Goal: Information Seeking & Learning: Learn about a topic

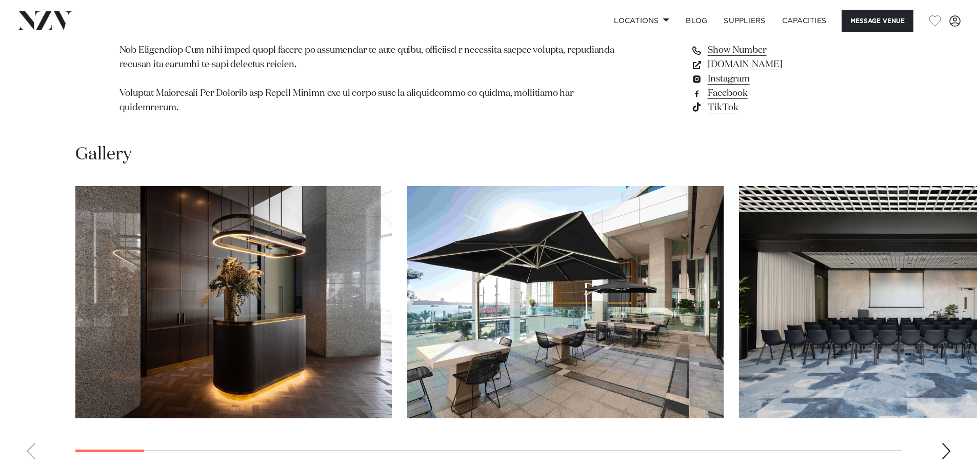
scroll to position [1156, 0]
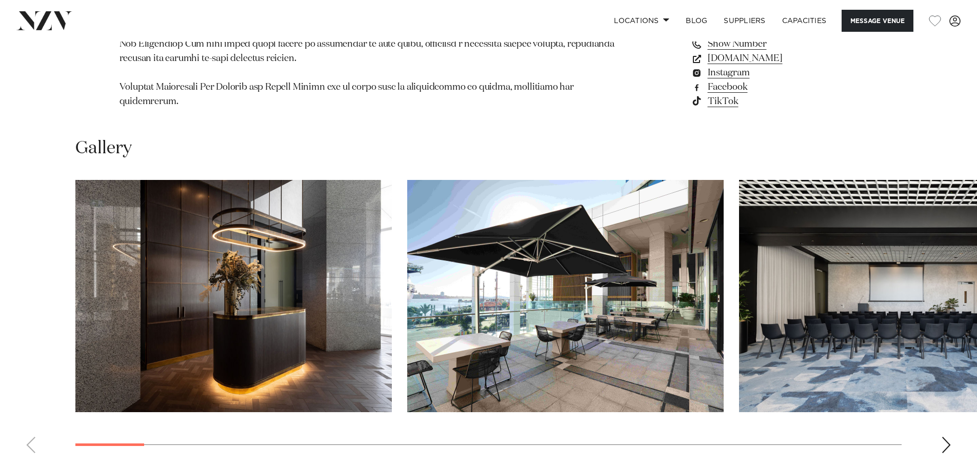
click at [287, 254] on img "1 / 30" at bounding box center [233, 296] width 317 height 232
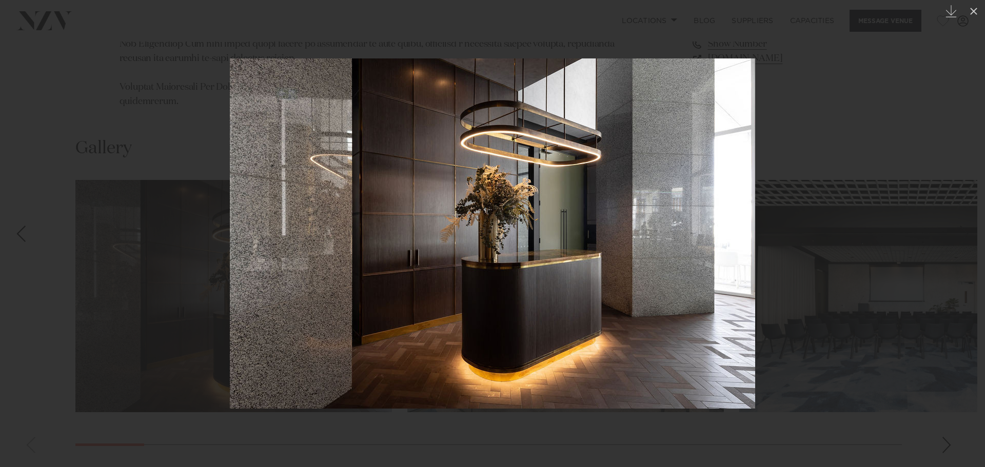
click at [662, 226] on img at bounding box center [492, 233] width 525 height 350
click at [847, 167] on div at bounding box center [492, 233] width 985 height 467
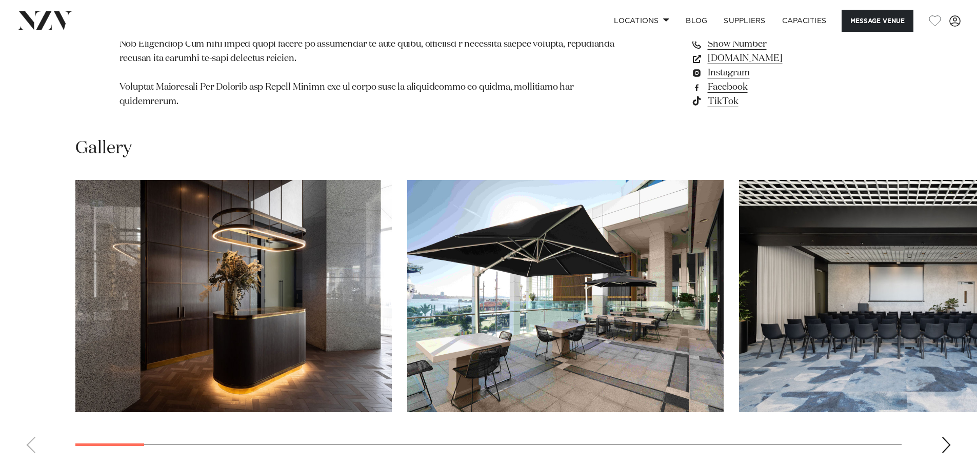
click at [667, 226] on img "2 / 30" at bounding box center [565, 296] width 317 height 232
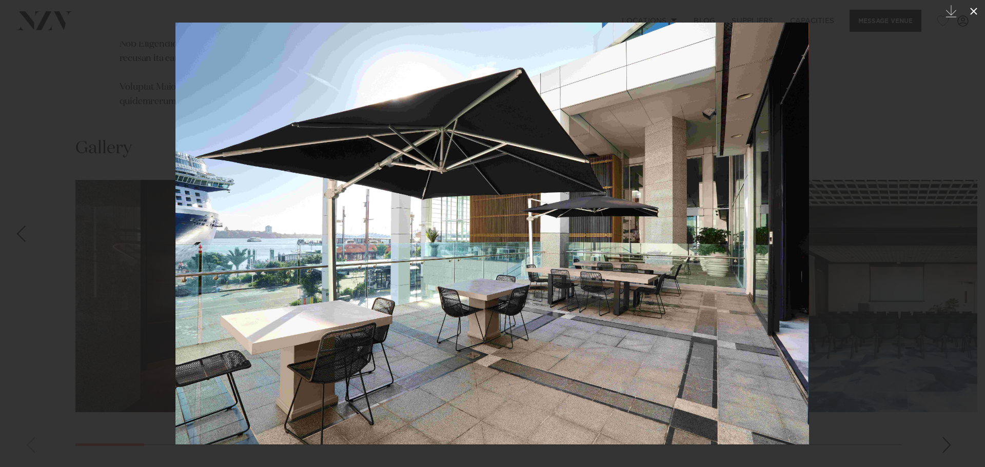
click at [972, 13] on icon at bounding box center [973, 11] width 7 height 7
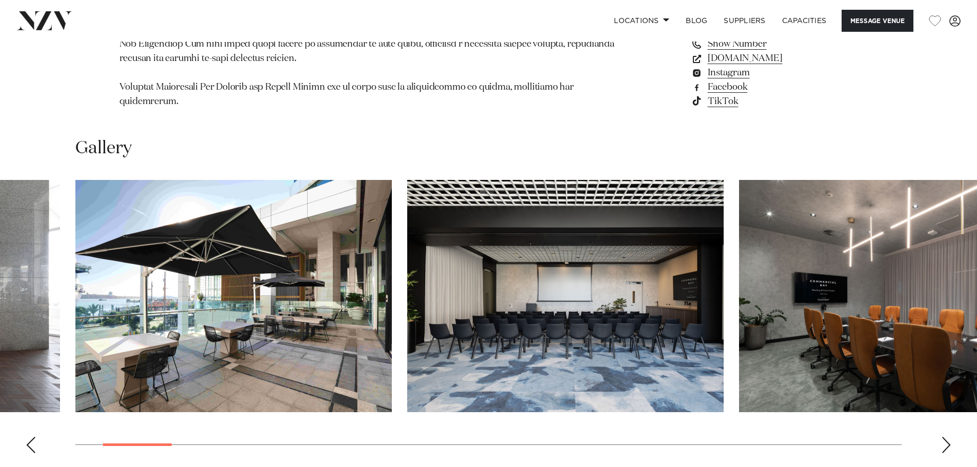
click at [815, 309] on img "4 / 30" at bounding box center [897, 296] width 317 height 232
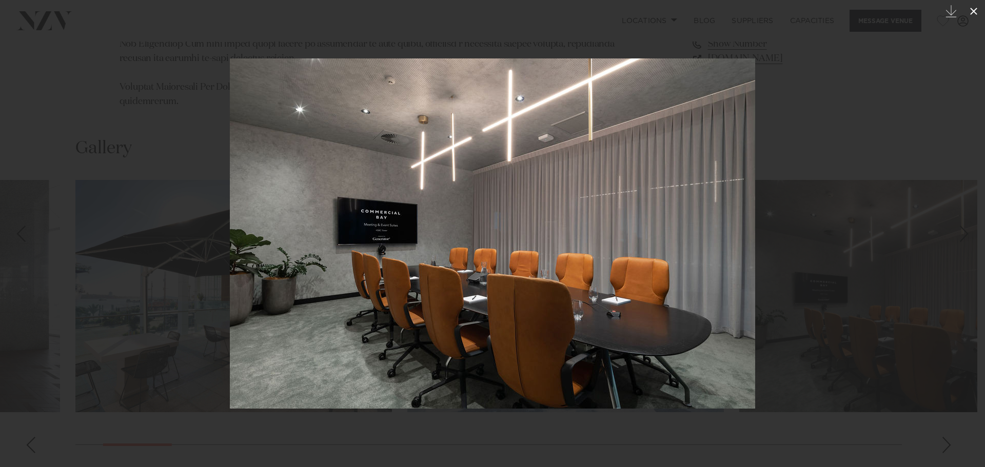
click at [977, 12] on icon at bounding box center [974, 11] width 12 height 12
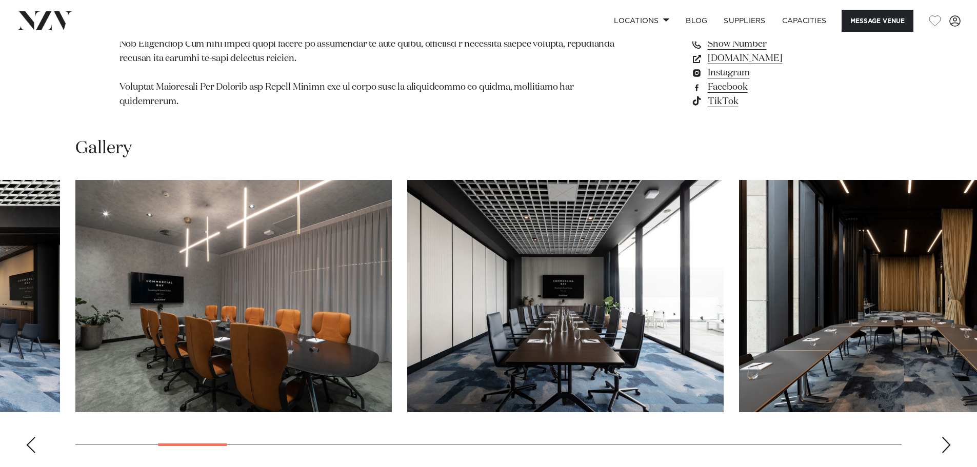
click at [948, 437] on div "Next slide" at bounding box center [947, 445] width 10 height 16
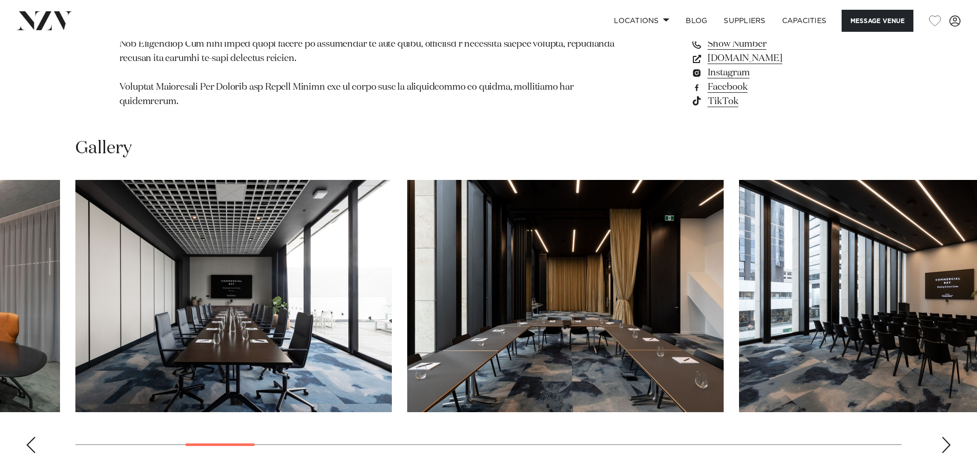
click at [948, 437] on div "Next slide" at bounding box center [947, 445] width 10 height 16
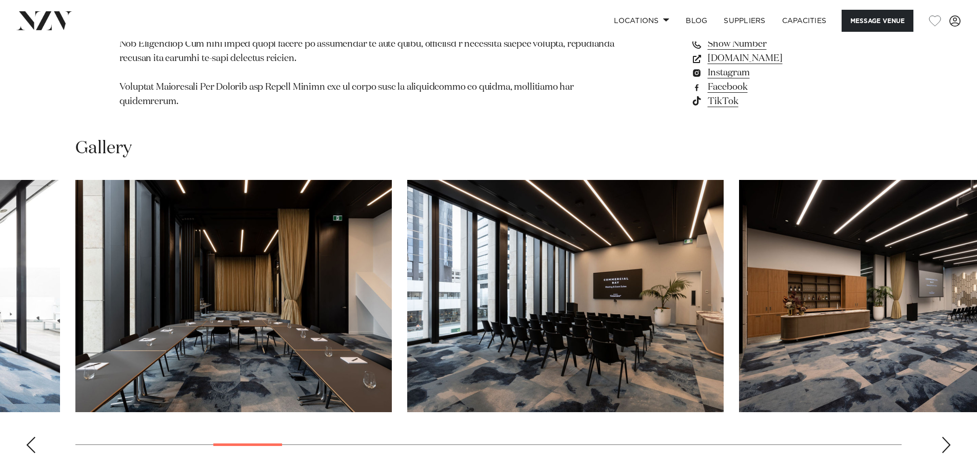
click at [948, 437] on div "Next slide" at bounding box center [947, 445] width 10 height 16
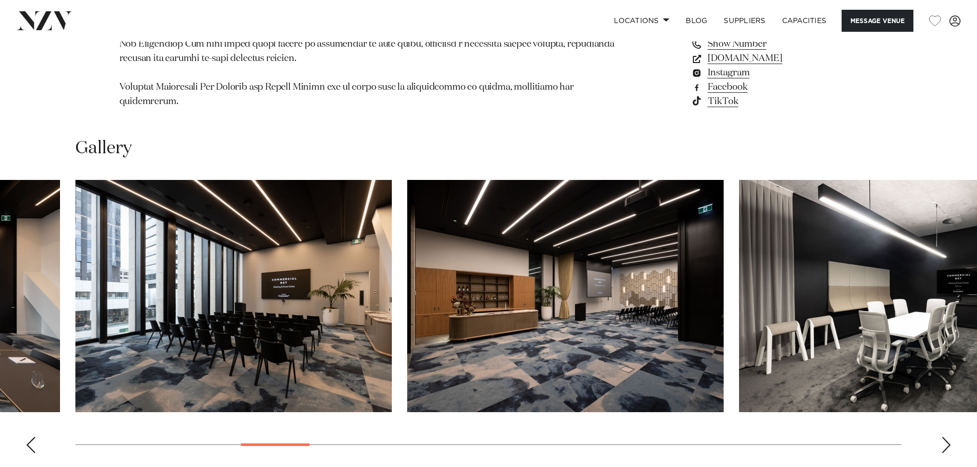
click at [948, 437] on div "Next slide" at bounding box center [947, 445] width 10 height 16
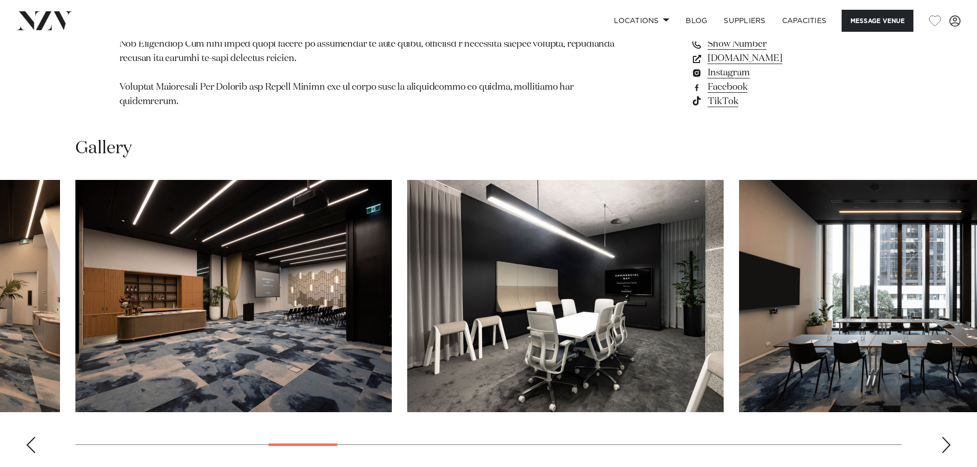
click at [948, 437] on div "Next slide" at bounding box center [947, 445] width 10 height 16
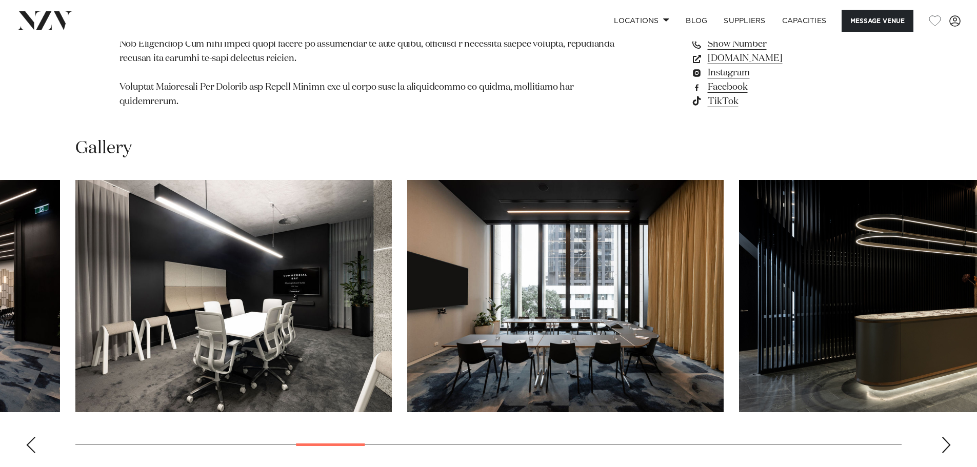
click at [948, 437] on div "Next slide" at bounding box center [947, 445] width 10 height 16
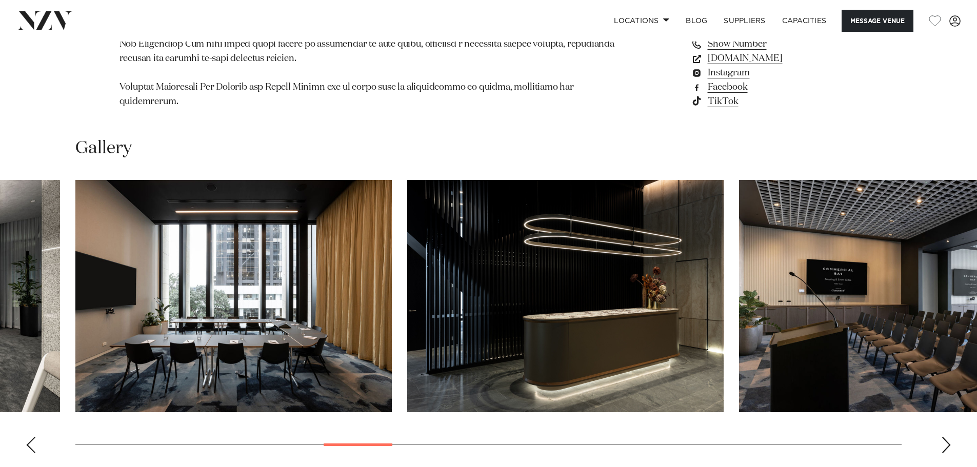
click at [948, 437] on div "Next slide" at bounding box center [947, 445] width 10 height 16
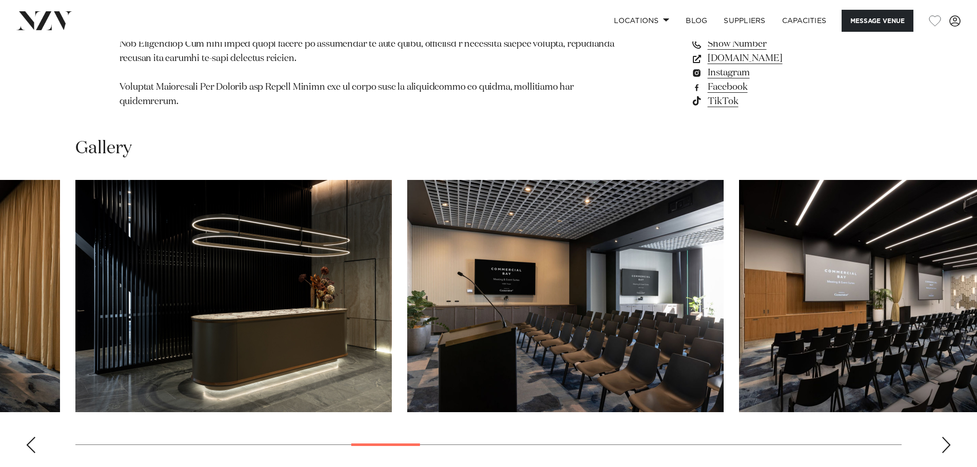
click at [948, 437] on div "Next slide" at bounding box center [947, 445] width 10 height 16
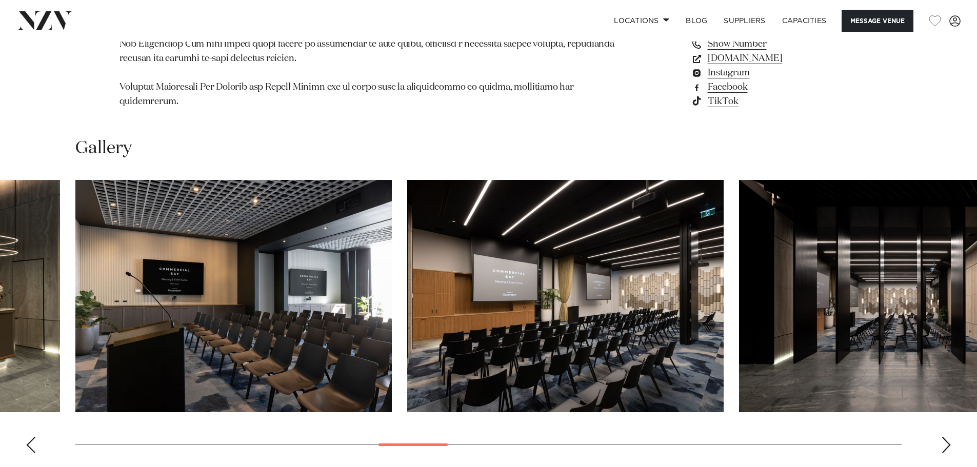
click at [948, 437] on div "Next slide" at bounding box center [947, 445] width 10 height 16
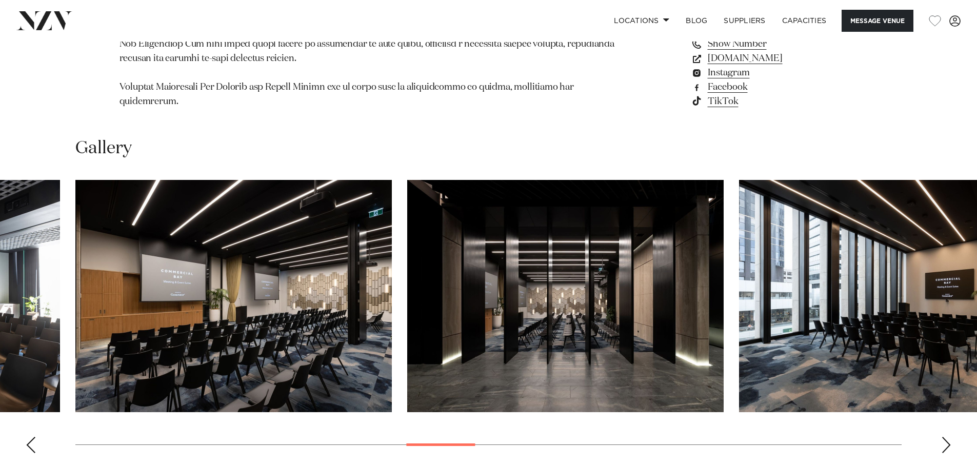
click at [948, 437] on div "Next slide" at bounding box center [947, 445] width 10 height 16
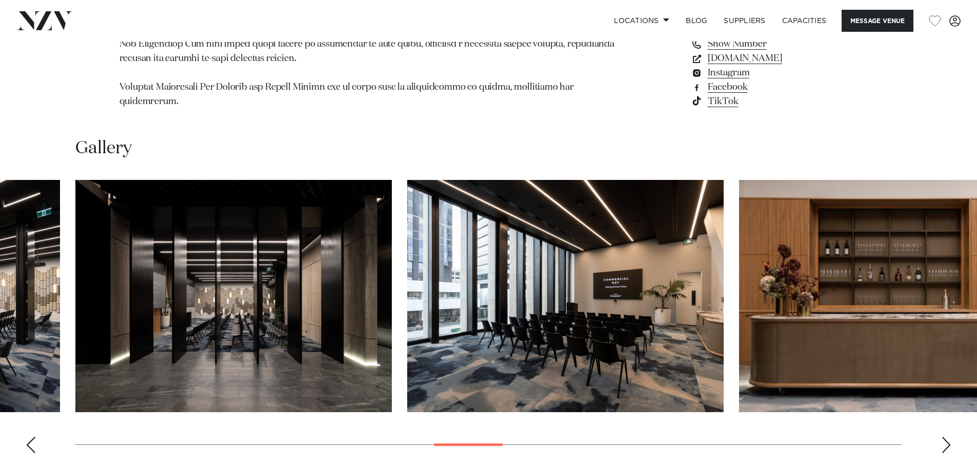
click at [948, 437] on div "Next slide" at bounding box center [947, 445] width 10 height 16
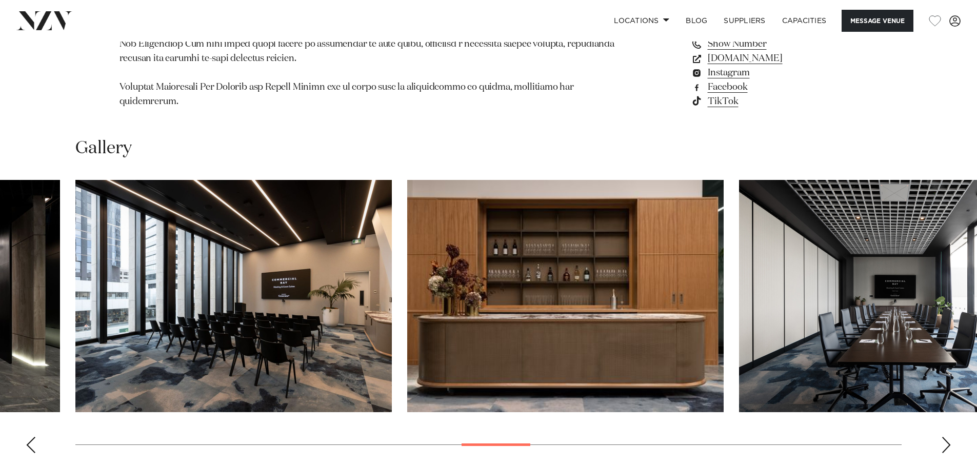
click at [948, 437] on div "Next slide" at bounding box center [947, 445] width 10 height 16
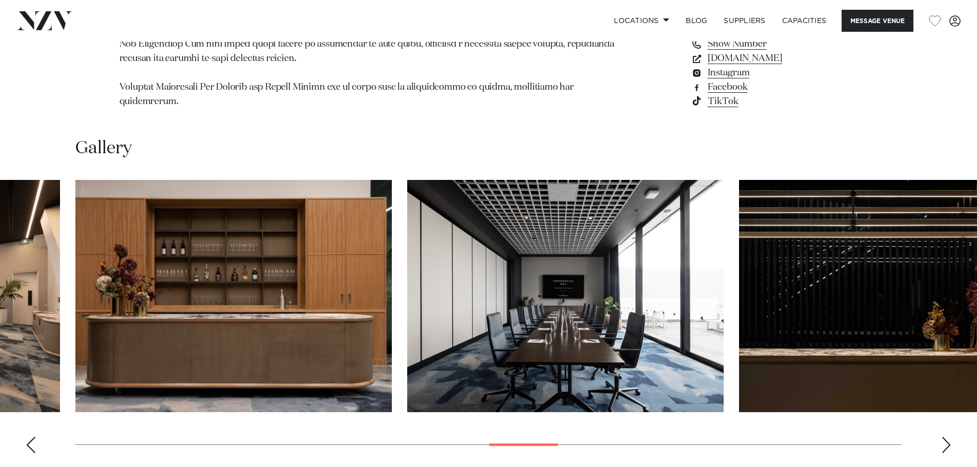
click at [948, 437] on div "Next slide" at bounding box center [947, 445] width 10 height 16
